Goal: Find specific page/section: Locate a particular part of the current website

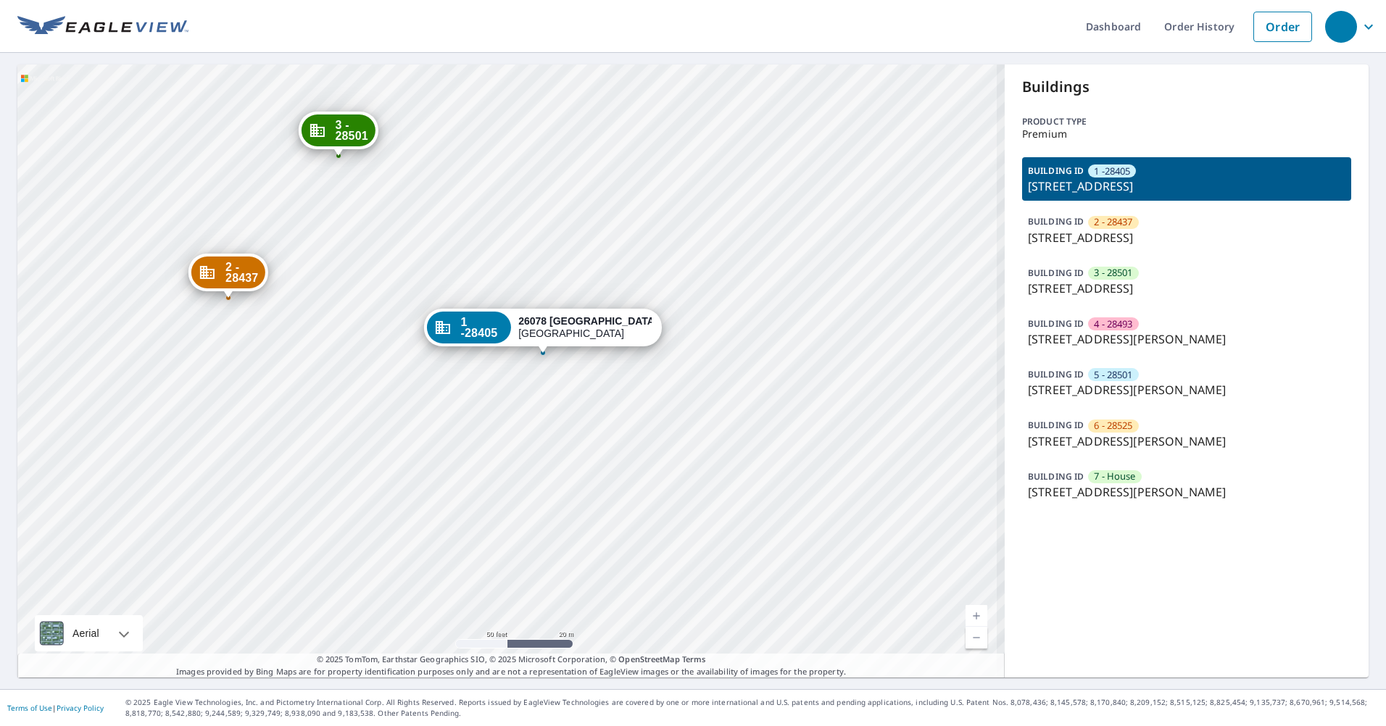
click at [615, 393] on div "2 - 28437 [STREET_ADDRESS] 3 - 28501 [GEOGRAPHIC_DATA]-1662 4 - 28493 [GEOGRAPH…" at bounding box center [510, 370] width 987 height 613
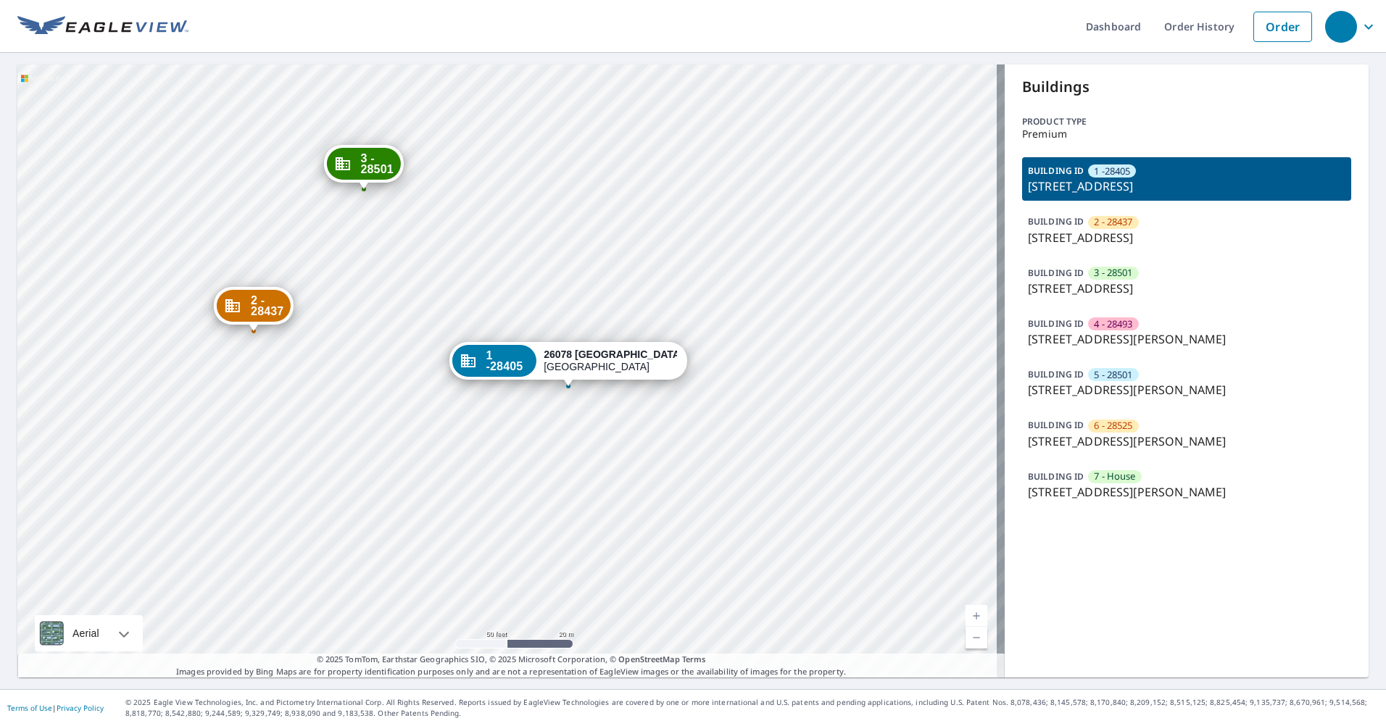
click at [645, 179] on div "2 - 28437 [STREET_ADDRESS] 3 - 28501 [GEOGRAPHIC_DATA]-1662 4 - 28493 [GEOGRAPH…" at bounding box center [510, 370] width 987 height 613
click at [599, 257] on div "2 - 28437 [STREET_ADDRESS] 3 - 28501 [GEOGRAPHIC_DATA]-1662 4 - 28493 [GEOGRAPH…" at bounding box center [510, 370] width 987 height 613
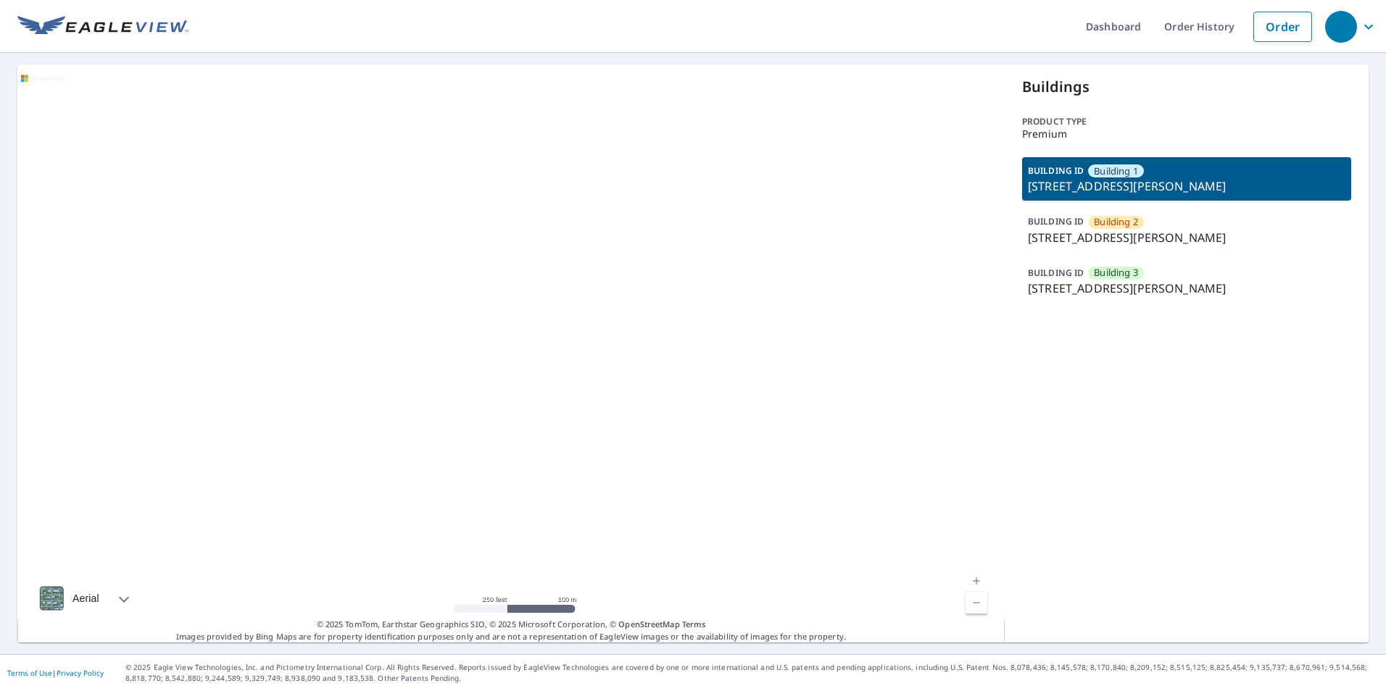
click at [626, 292] on div at bounding box center [510, 353] width 987 height 578
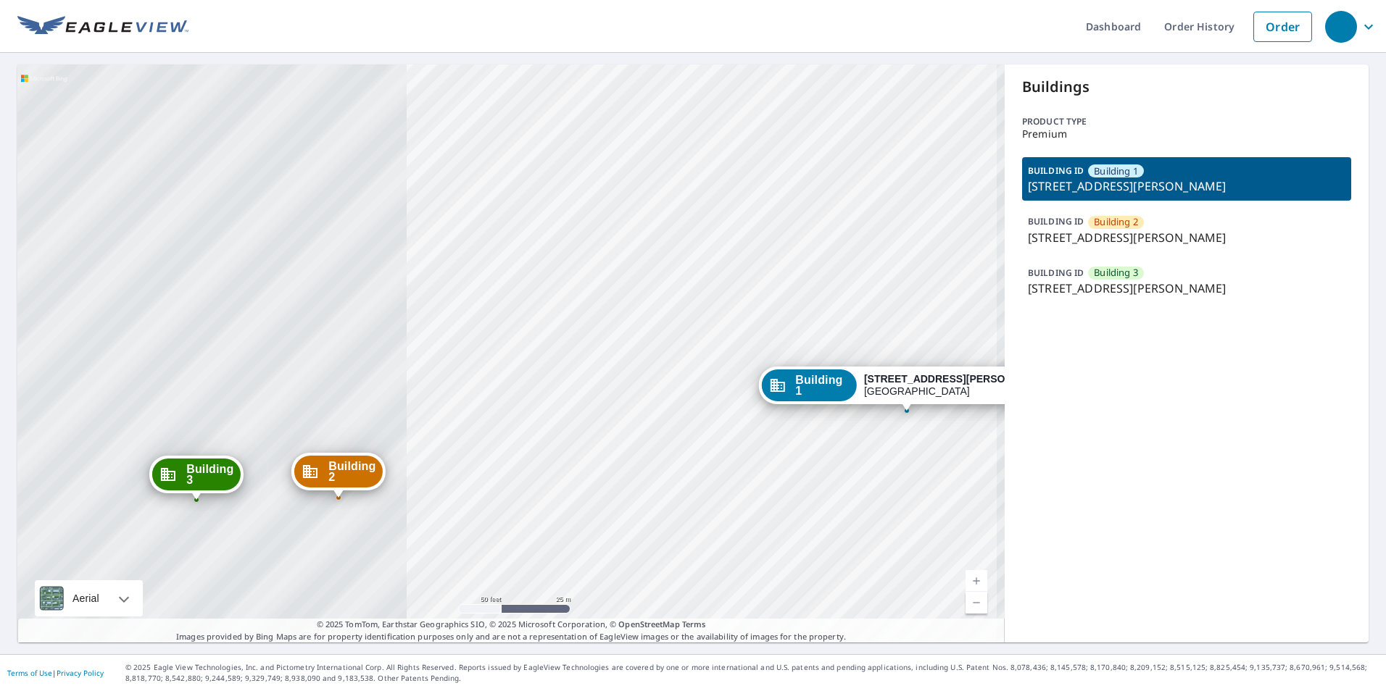
drag, startPoint x: 265, startPoint y: 409, endPoint x: 872, endPoint y: 346, distance: 609.8
click at [872, 346] on div "Building 2 1900 Tyrone Boulevard North St. Petersburg, FL 33710 Building 3 1900…" at bounding box center [510, 353] width 987 height 578
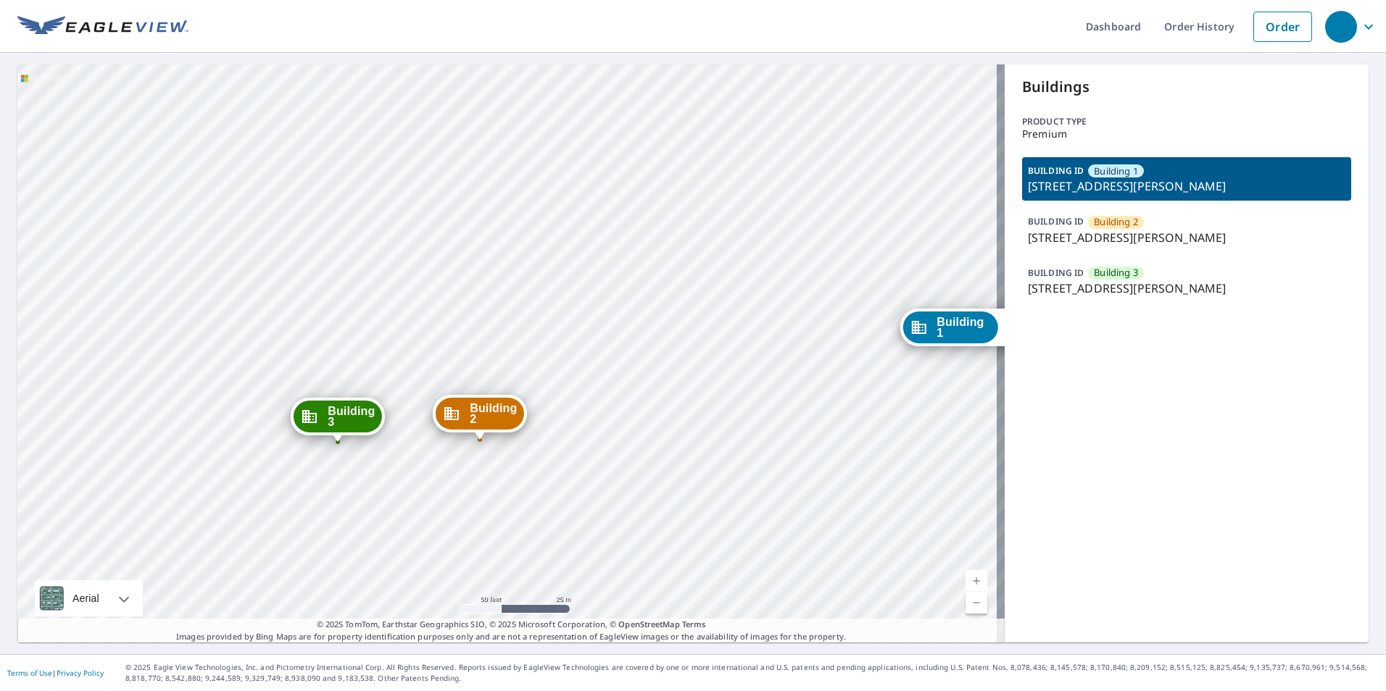
click at [520, 436] on div "Building 2 1900 Tyrone Boulevard North St. Petersburg, FL 33710" at bounding box center [480, 417] width 94 height 45
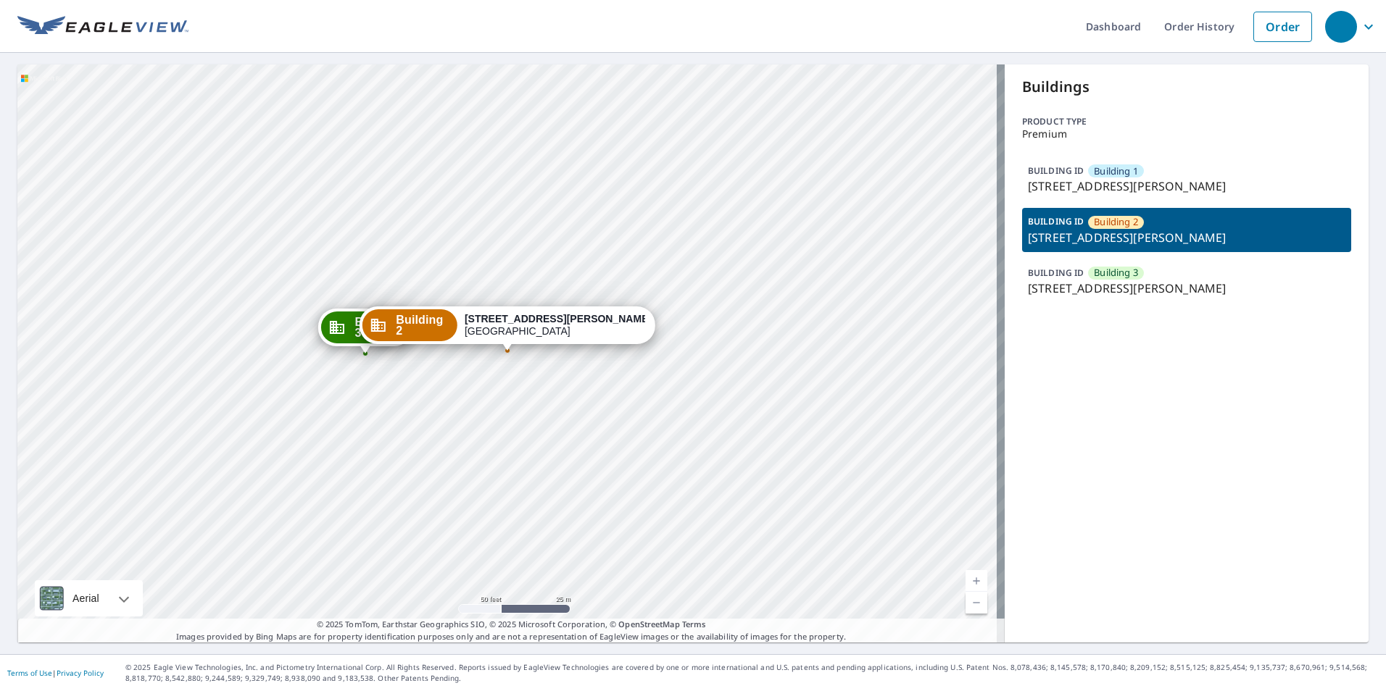
drag, startPoint x: 875, startPoint y: 491, endPoint x: 952, endPoint y: 464, distance: 81.6
click at [875, 492] on div "Building 1 1900 Tyrone Boulevard North St. Petersburg, FL 33710 Building 3 1900…" at bounding box center [510, 353] width 987 height 578
click at [559, 191] on div "Building 1 1900 Tyrone Boulevard North St. Petersburg, FL 33710 Building 3 1900…" at bounding box center [510, 353] width 987 height 578
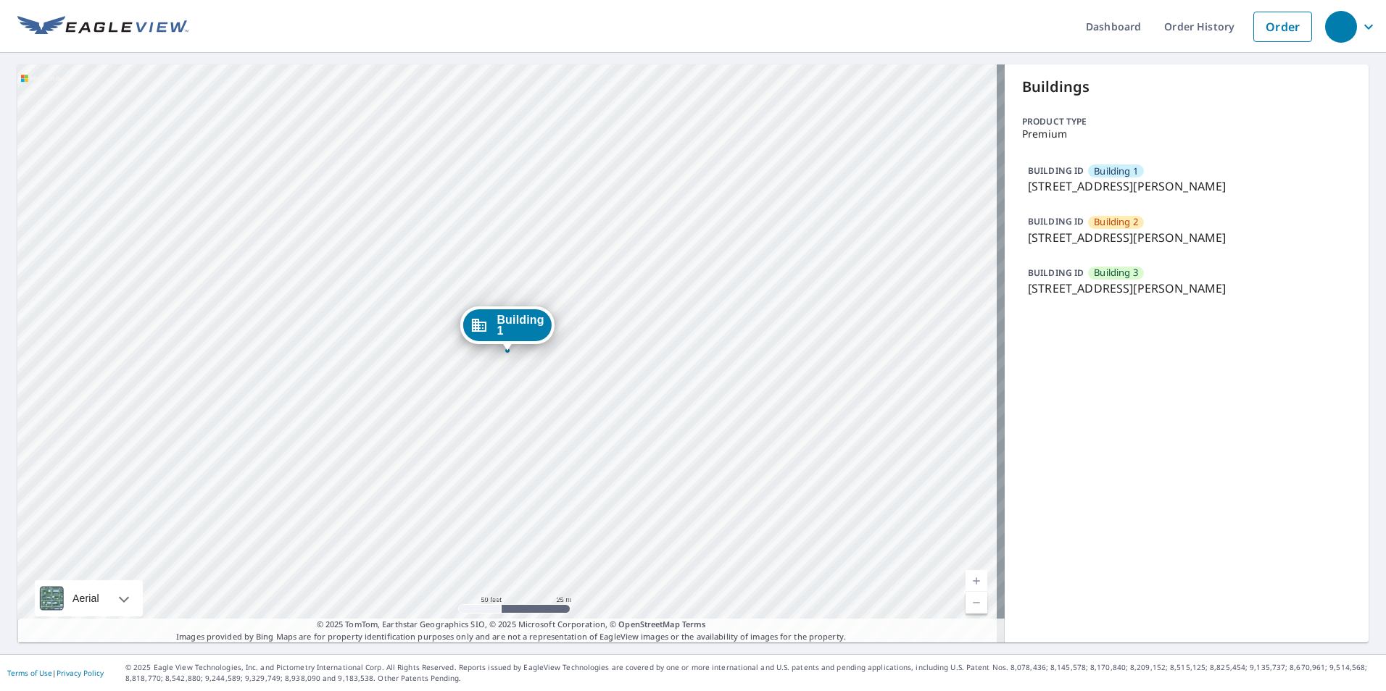
click at [562, 191] on div "Building 2 1900 Tyrone Boulevard North St. Petersburg, FL 33710 Building 3 1900…" at bounding box center [510, 353] width 987 height 578
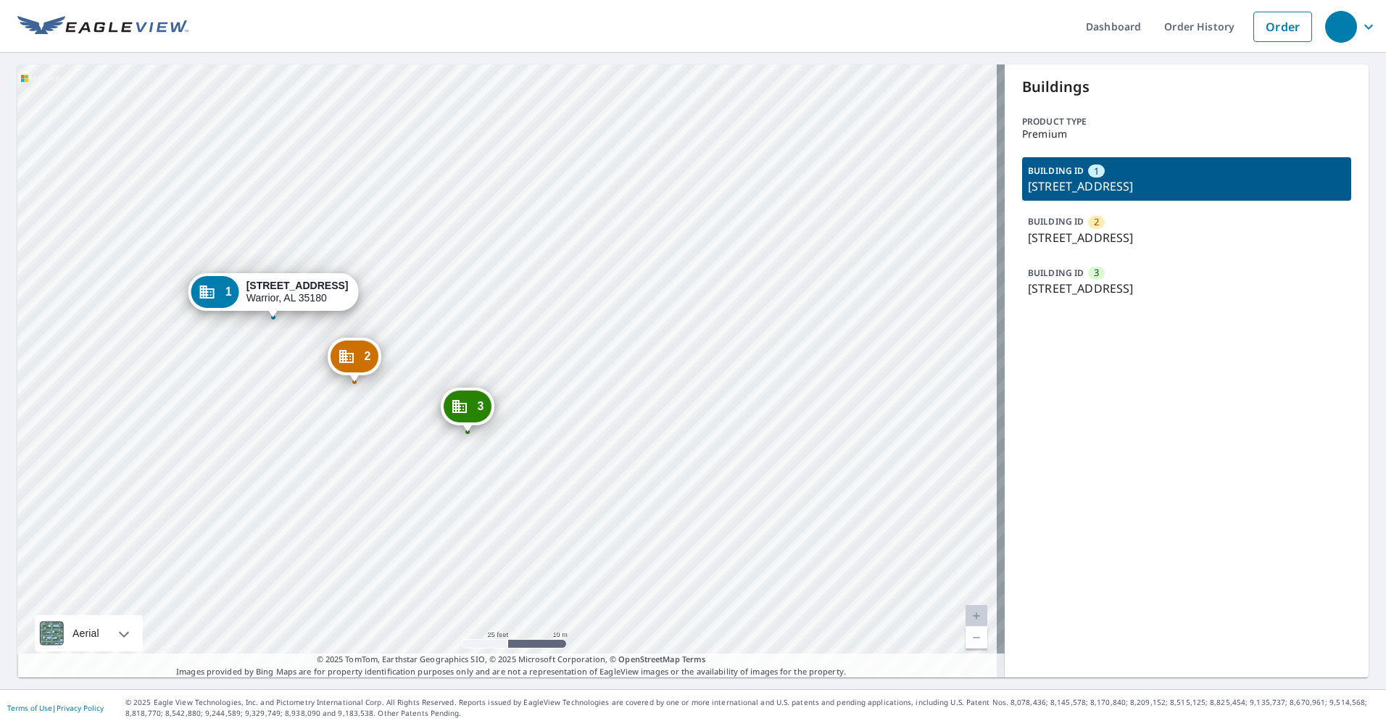
click at [645, 165] on div "2 202 Brake St Warrior, AL 35180 3 202 Brake St Warrior, AL 35180 1 202 Brake S…" at bounding box center [510, 370] width 987 height 613
